Goal: Connect with others: Connect with others

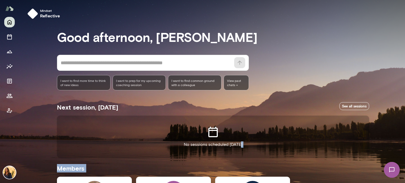
drag, startPoint x: 402, startPoint y: 89, endPoint x: 403, endPoint y: 130, distance: 40.8
click at [403, 130] on div "Mindset reflective Good afternoon, [PERSON_NAME] * ​ ​ I want to find more time…" at bounding box center [202, 91] width 405 height 183
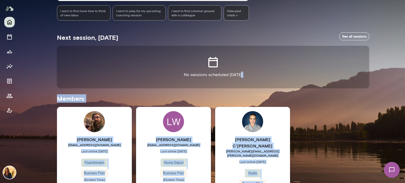
scroll to position [71, 0]
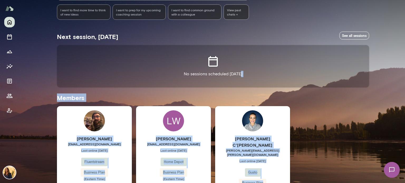
click at [115, 123] on div "[PERSON_NAME] [EMAIL_ADDRESS][DOMAIN_NAME] Last online [DATE] Fluentstream Busi…" at bounding box center [94, 158] width 75 height 105
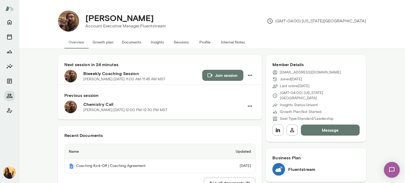
click at [213, 13] on div "[PERSON_NAME] Account Executive Manager, Fluentstream (GMT-04:00) [US_STATE][GE…" at bounding box center [222, 21] width 287 height 21
click at [101, 42] on button "Growth plan" at bounding box center [102, 42] width 29 height 13
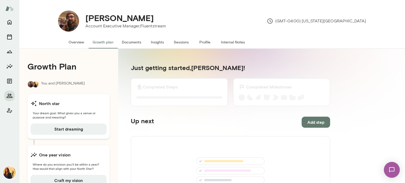
click at [77, 42] on button "Overview" at bounding box center [76, 42] width 24 height 13
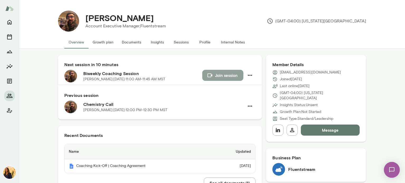
click at [220, 74] on button "Join session" at bounding box center [222, 75] width 41 height 11
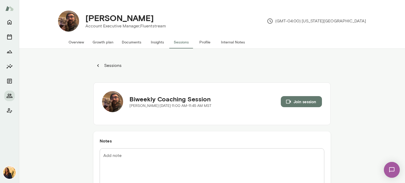
drag, startPoint x: 75, startPoint y: 42, endPoint x: 128, endPoint y: 42, distance: 53.5
click at [75, 42] on button "Overview" at bounding box center [76, 42] width 24 height 13
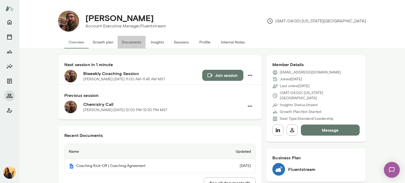
click at [128, 42] on button "Documents" at bounding box center [132, 42] width 28 height 13
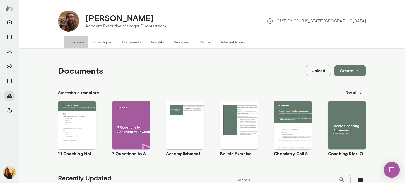
click at [76, 41] on button "Overview" at bounding box center [76, 42] width 24 height 13
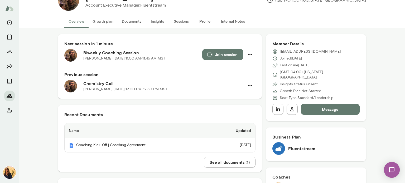
scroll to position [20, 0]
